Goal: Information Seeking & Learning: Compare options

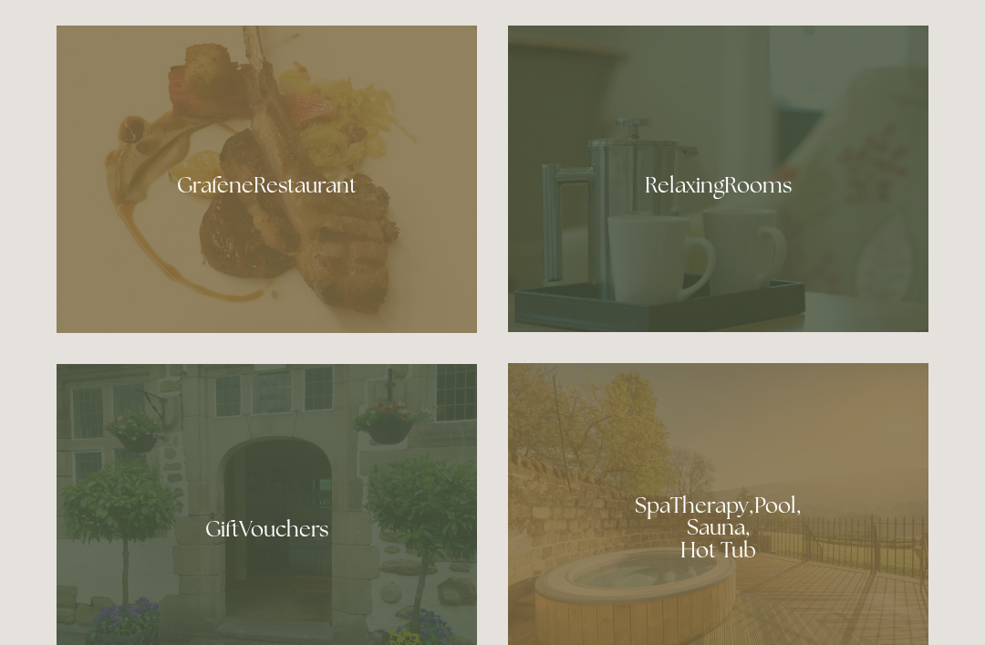
scroll to position [1076, 0]
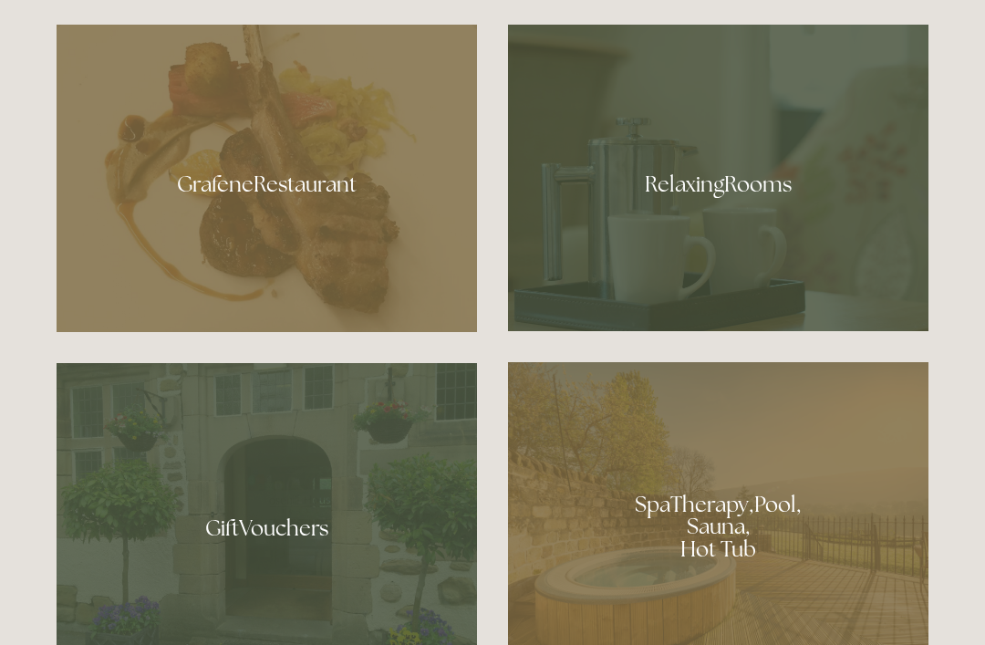
click at [330, 246] on div at bounding box center [267, 179] width 421 height 308
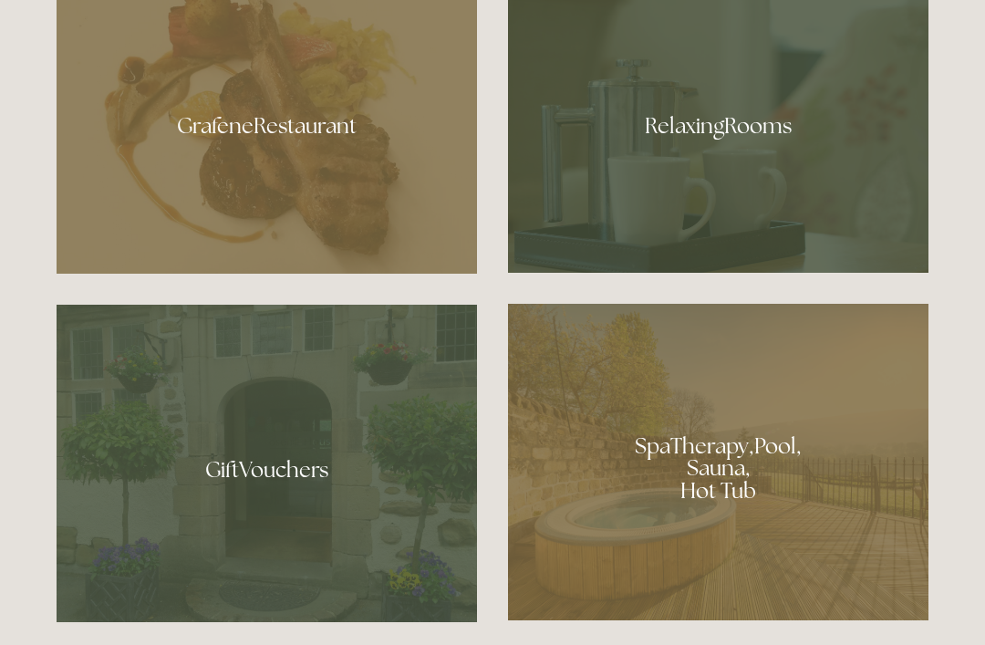
click at [764, 243] on div at bounding box center [718, 119] width 421 height 307
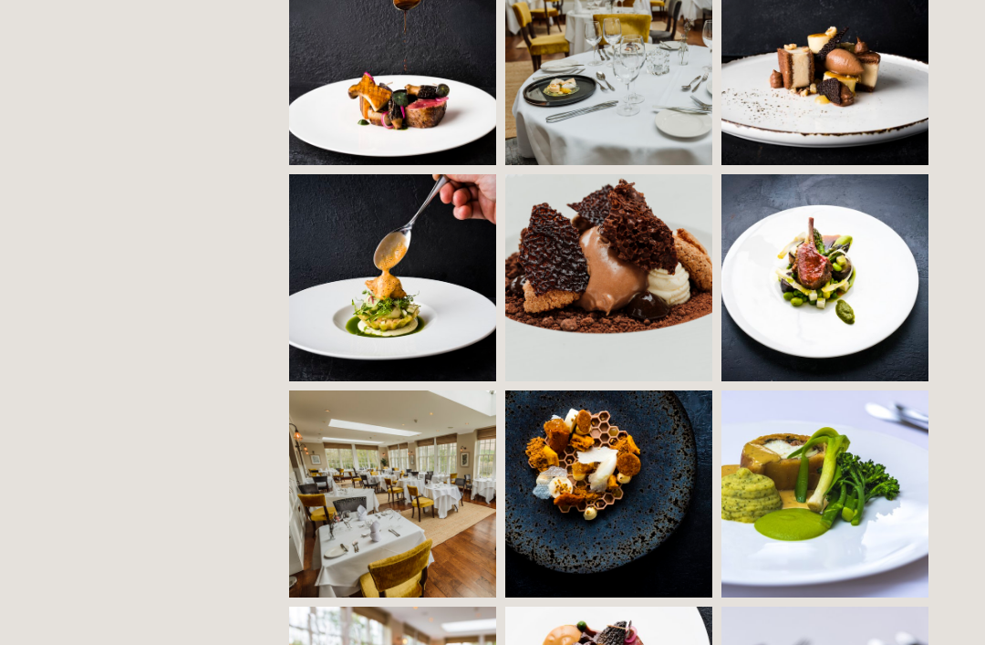
scroll to position [1367, 0]
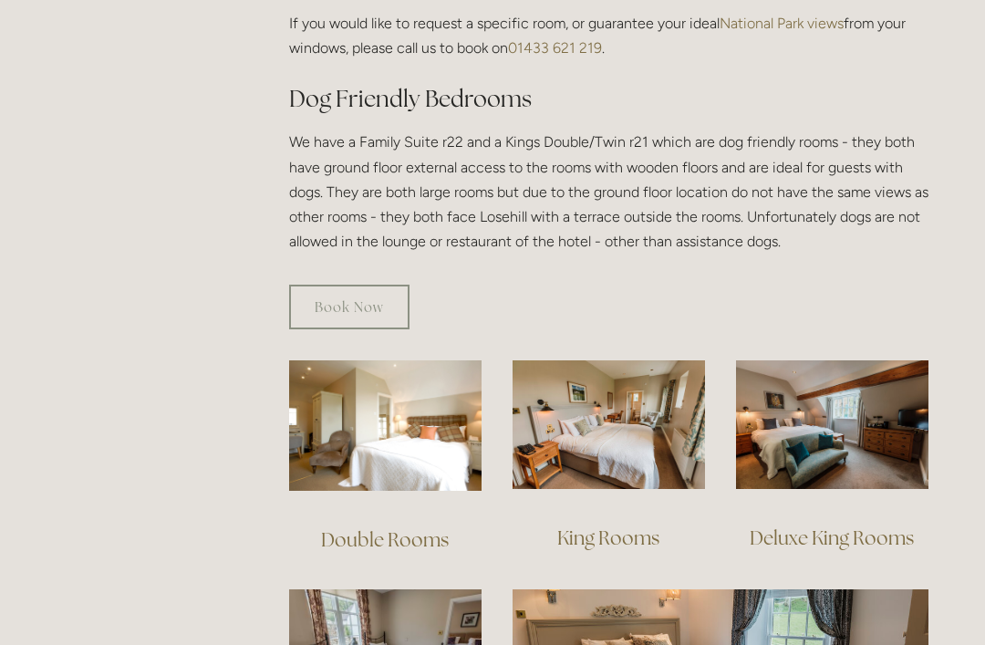
scroll to position [981, 0]
click at [618, 526] on link "King Rooms" at bounding box center [609, 538] width 102 height 25
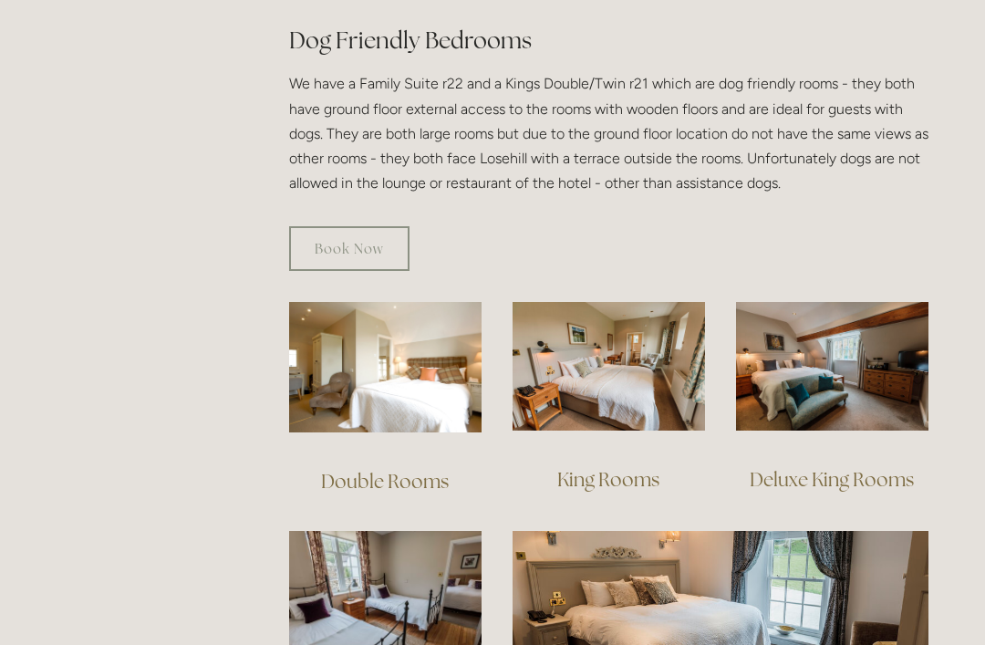
click at [395, 344] on img at bounding box center [385, 367] width 193 height 130
click at [620, 376] on img at bounding box center [609, 366] width 193 height 129
click at [422, 380] on img at bounding box center [385, 367] width 193 height 130
click at [857, 358] on img at bounding box center [832, 366] width 193 height 129
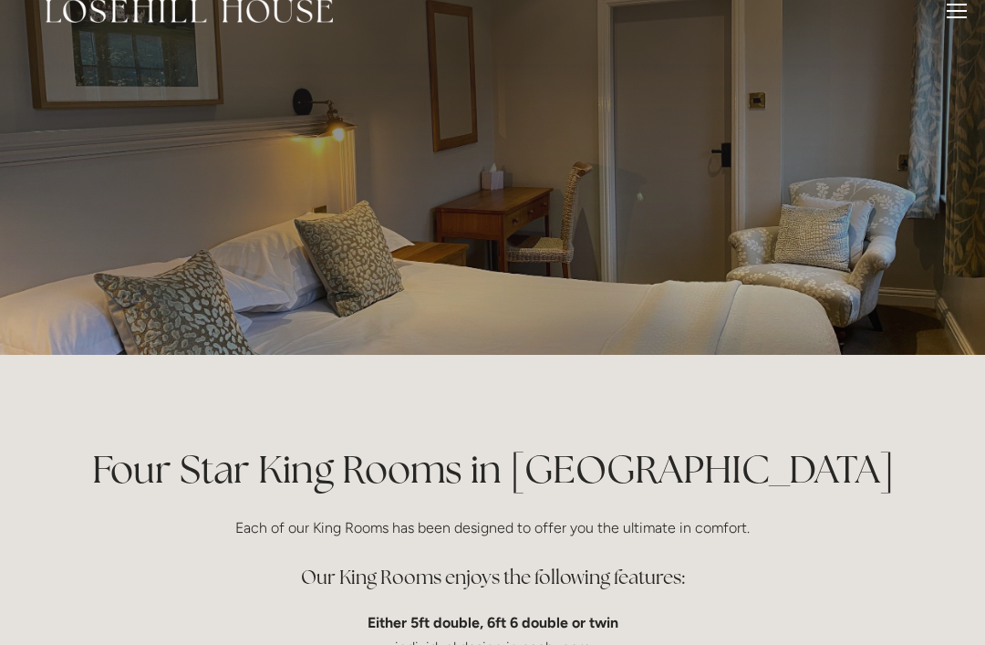
scroll to position [28, 0]
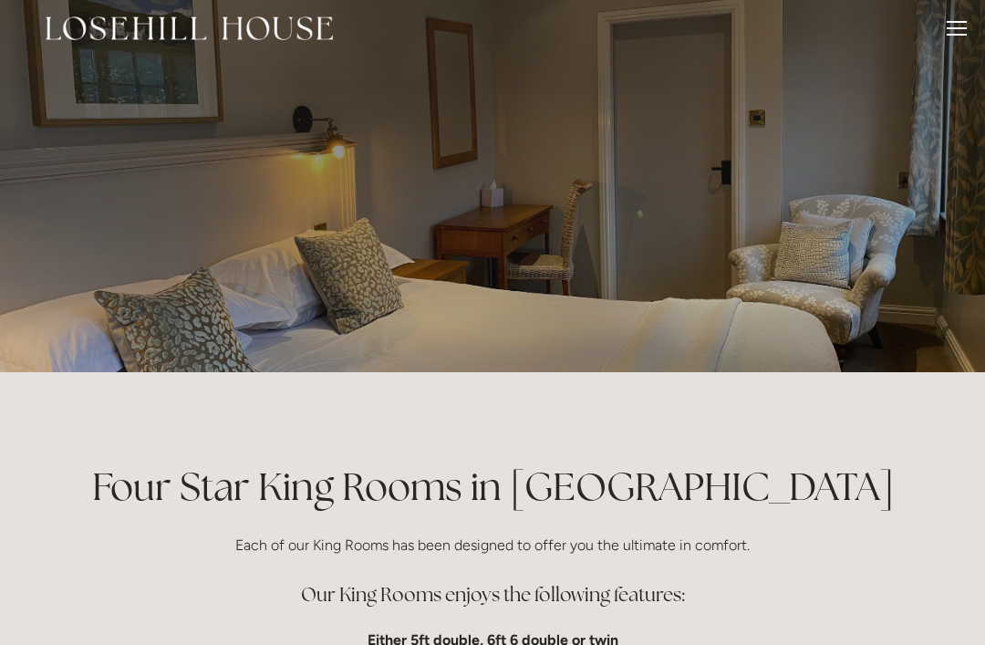
scroll to position [0, 0]
